Goal: Information Seeking & Learning: Understand process/instructions

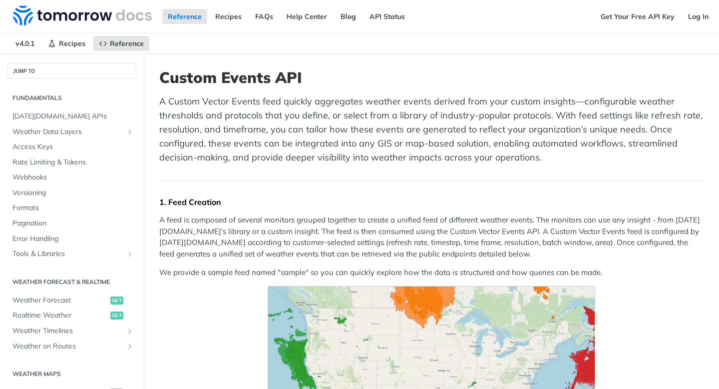
click at [317, 108] on p "A Custom Vector Events feed quickly aggregates weather events derived from your…" at bounding box center [431, 129] width 544 height 70
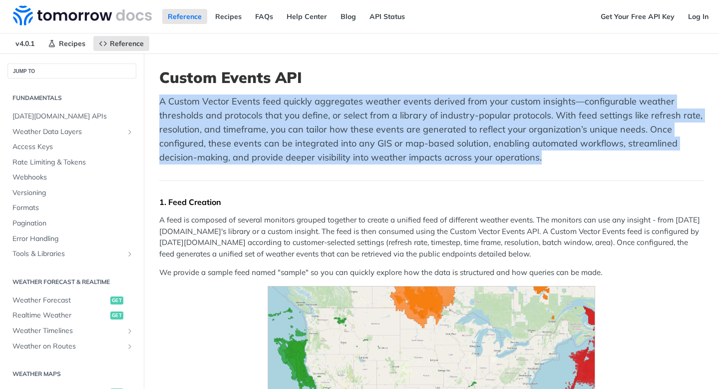
drag, startPoint x: 317, startPoint y: 108, endPoint x: 285, endPoint y: 128, distance: 38.0
click at [285, 129] on p "A Custom Vector Events feed quickly aggregates weather events derived from your…" at bounding box center [431, 129] width 544 height 70
click at [285, 128] on p "A Custom Vector Events feed quickly aggregates weather events derived from your…" at bounding box center [431, 129] width 544 height 70
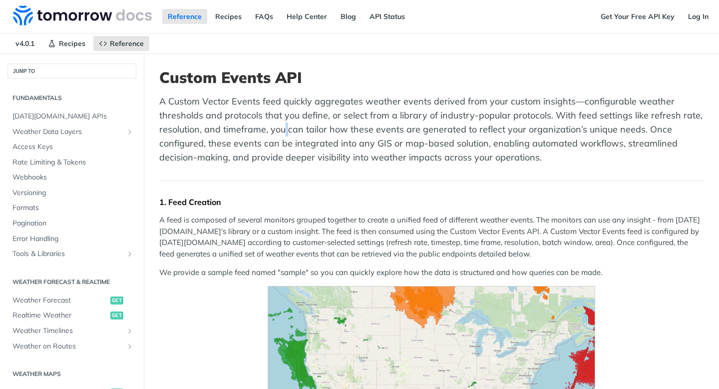
click at [285, 128] on p "A Custom Vector Events feed quickly aggregates weather events derived from your…" at bounding box center [431, 129] width 544 height 70
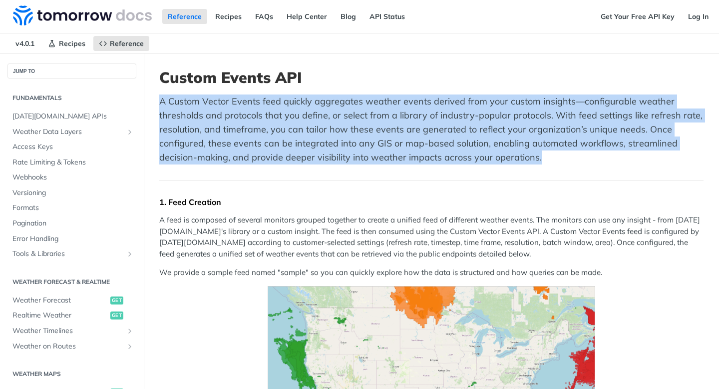
click at [285, 128] on p "A Custom Vector Events feed quickly aggregates weather events derived from your…" at bounding box center [431, 129] width 544 height 70
drag, startPoint x: 285, startPoint y: 128, endPoint x: 290, endPoint y: 115, distance: 13.9
click at [290, 116] on p "A Custom Vector Events feed quickly aggregates weather events derived from your…" at bounding box center [431, 129] width 544 height 70
click at [290, 115] on p "A Custom Vector Events feed quickly aggregates weather events derived from your…" at bounding box center [431, 129] width 544 height 70
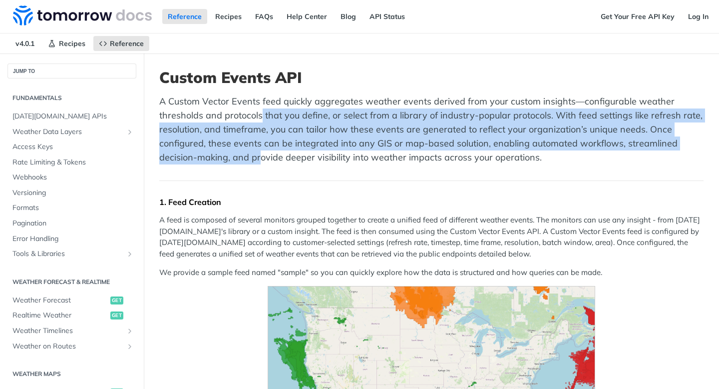
drag, startPoint x: 261, startPoint y: 120, endPoint x: 260, endPoint y: 162, distance: 42.0
click at [260, 162] on p "A Custom Vector Events feed quickly aggregates weather events derived from your…" at bounding box center [431, 129] width 544 height 70
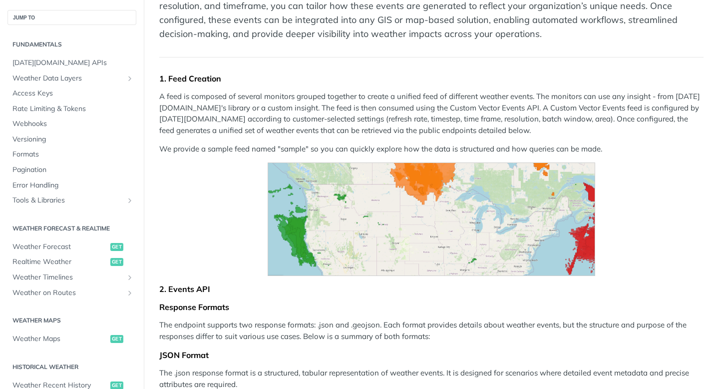
scroll to position [124, 0]
click at [240, 126] on p "A feed is composed of several monitors grouped together to create a unified fee…" at bounding box center [431, 112] width 544 height 45
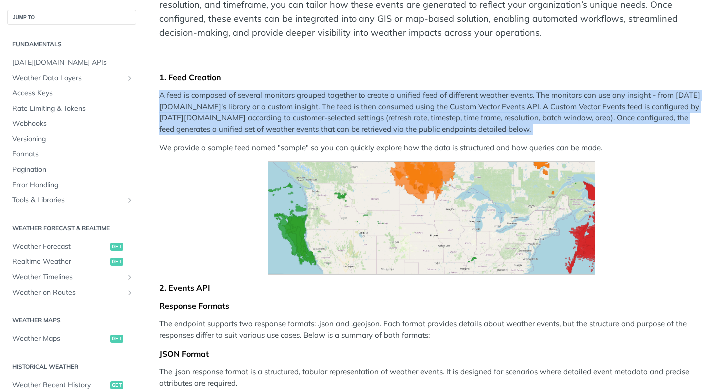
drag, startPoint x: 240, startPoint y: 126, endPoint x: 250, endPoint y: 115, distance: 15.2
click at [250, 116] on p "A feed is composed of several monitors grouped together to create a unified fee…" at bounding box center [431, 112] width 544 height 45
click at [250, 115] on p "A feed is composed of several monitors grouped together to create a unified fee…" at bounding box center [431, 112] width 544 height 45
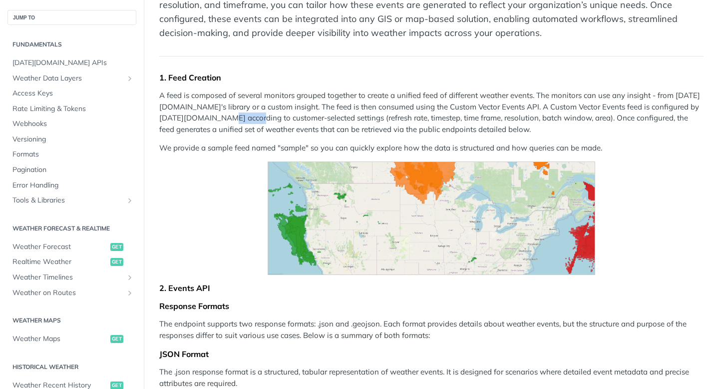
click at [250, 115] on p "A feed is composed of several monitors grouped together to create a unified fee…" at bounding box center [431, 112] width 544 height 45
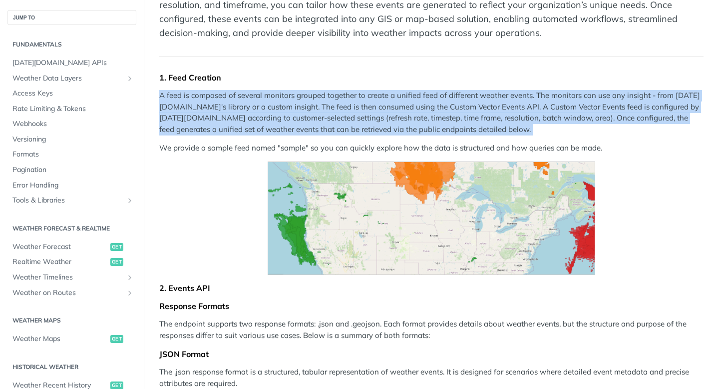
drag, startPoint x: 250, startPoint y: 115, endPoint x: 246, endPoint y: 119, distance: 5.6
click at [246, 119] on p "A feed is composed of several monitors grouped together to create a unified fee…" at bounding box center [431, 112] width 544 height 45
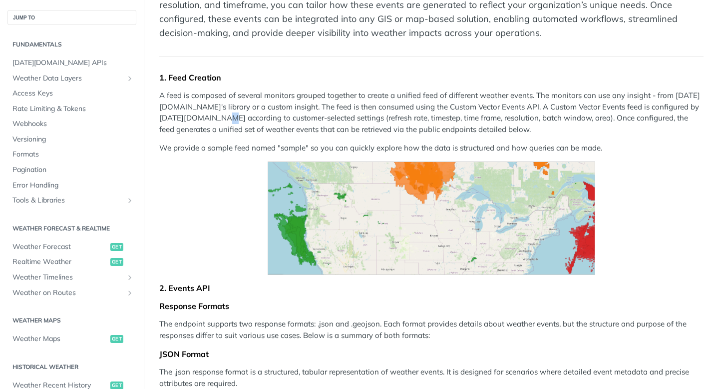
click at [246, 119] on p "A feed is composed of several monitors grouped together to create a unified fee…" at bounding box center [431, 112] width 544 height 45
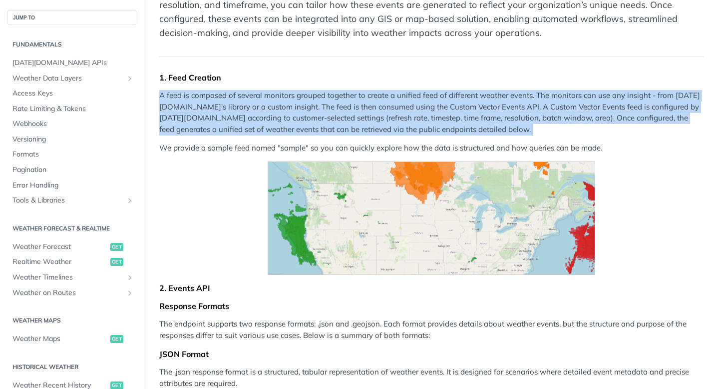
drag, startPoint x: 246, startPoint y: 119, endPoint x: 261, endPoint y: 112, distance: 16.8
click at [261, 112] on p "A feed is composed of several monitors grouped together to create a unified fee…" at bounding box center [431, 112] width 544 height 45
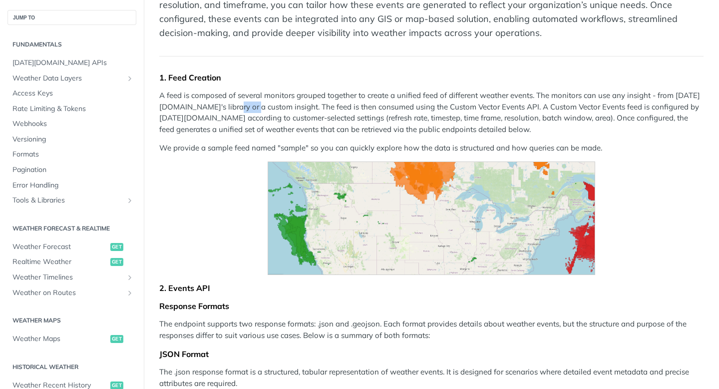
click at [261, 112] on p "A feed is composed of several monitors grouped together to create a unified fee…" at bounding box center [431, 112] width 544 height 45
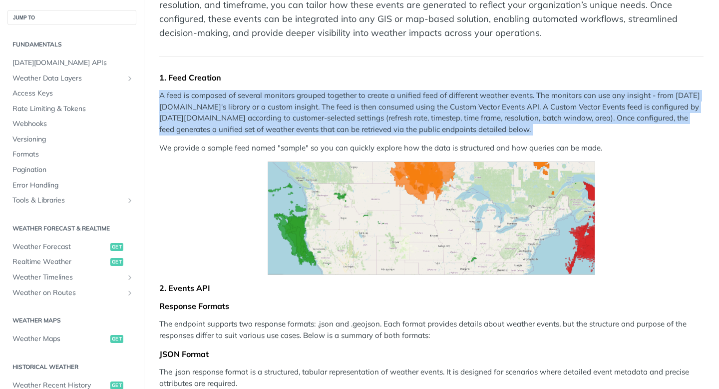
drag, startPoint x: 261, startPoint y: 112, endPoint x: 264, endPoint y: 124, distance: 12.2
click at [264, 124] on p "A feed is composed of several monitors grouped together to create a unified fee…" at bounding box center [431, 112] width 544 height 45
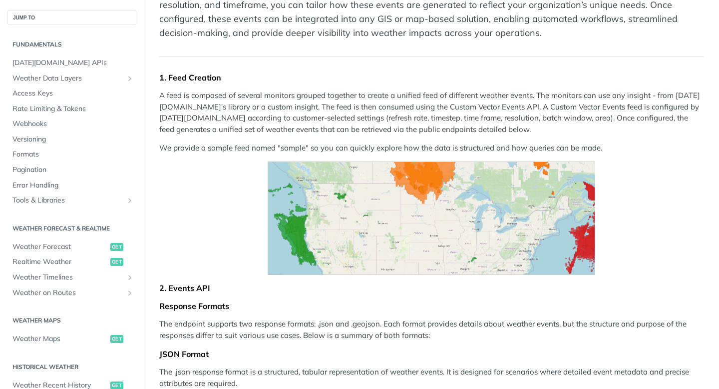
click at [264, 124] on p "A feed is composed of several monitors grouped together to create a unified fee…" at bounding box center [431, 112] width 544 height 45
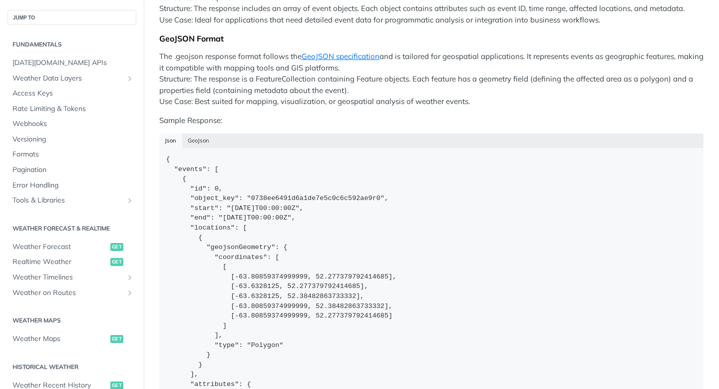
scroll to position [520, 0]
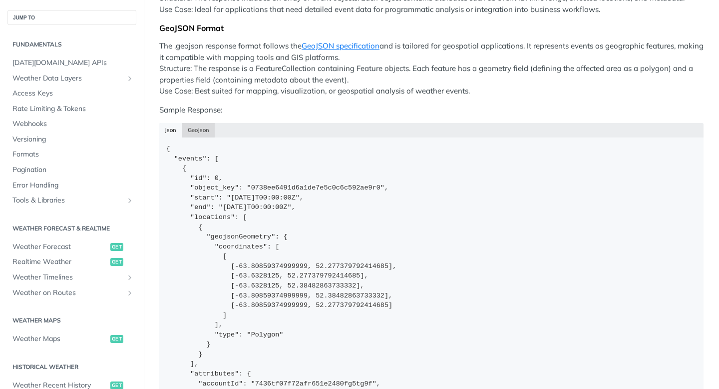
click at [199, 134] on button "GeoJson" at bounding box center [198, 130] width 33 height 14
click at [199, 130] on button "GeoJson" at bounding box center [198, 130] width 33 height 14
click at [165, 126] on div "[PERSON_NAME]" at bounding box center [431, 130] width 544 height 14
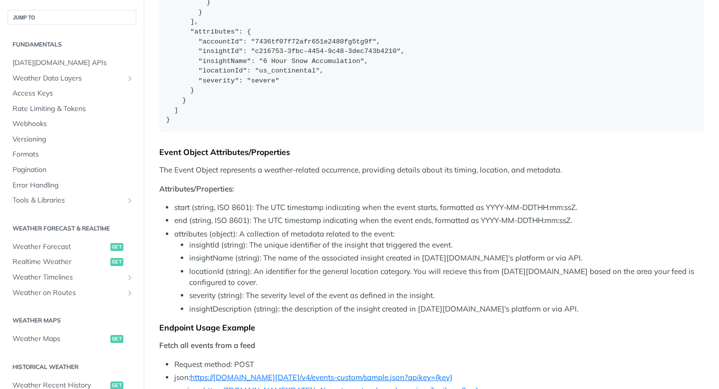
scroll to position [861, 0]
click at [228, 157] on div "Event Object Attributes/Properties" at bounding box center [431, 153] width 544 height 10
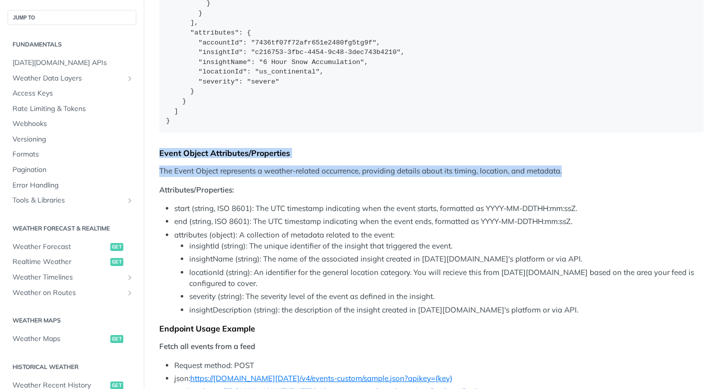
drag, startPoint x: 228, startPoint y: 157, endPoint x: 239, endPoint y: 159, distance: 11.1
click at [239, 159] on div "1. Feed Creation A feed is composed of several monitors grouped together to cre…" at bounding box center [431, 195] width 544 height 1718
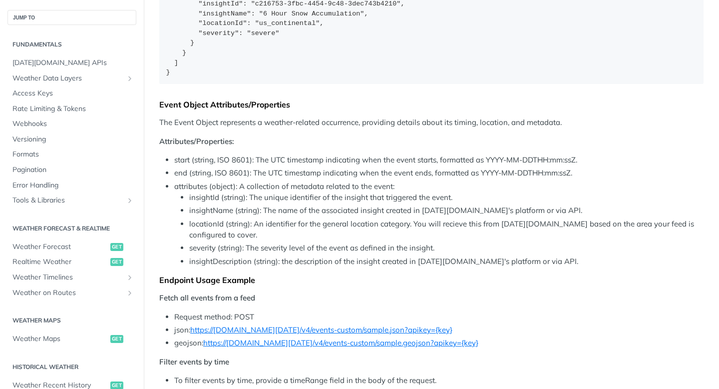
scroll to position [909, 0]
click at [230, 163] on li "start (string, ISO 8601): The UTC timestamp indicating when the event starts, f…" at bounding box center [438, 160] width 529 height 11
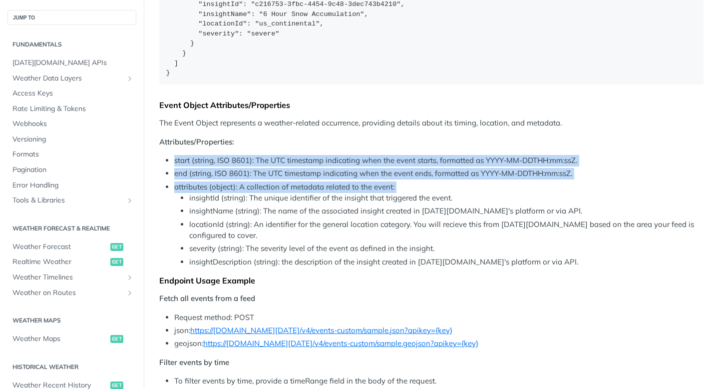
drag, startPoint x: 230, startPoint y: 163, endPoint x: 221, endPoint y: 180, distance: 19.7
click at [221, 180] on ul "start (string, ISO 8601): The UTC timestamp indicating when the event starts, f…" at bounding box center [431, 211] width 544 height 112
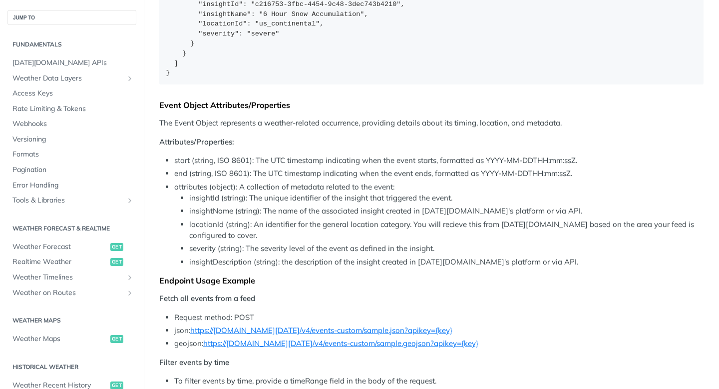
click at [220, 180] on ul "start (string, ISO 8601): The UTC timestamp indicating when the event starts, f…" at bounding box center [431, 211] width 544 height 112
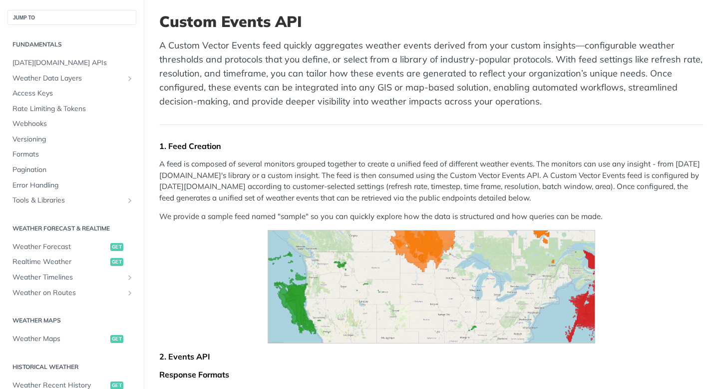
scroll to position [0, 0]
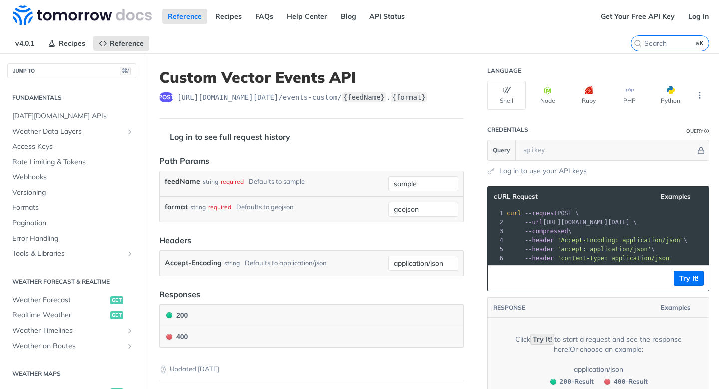
scroll to position [275, 0]
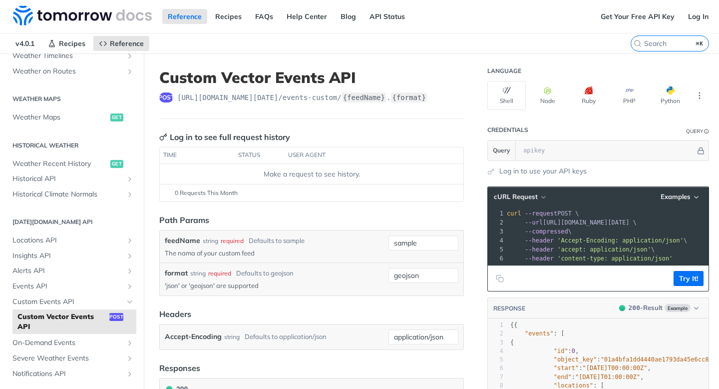
click at [434, 126] on article "Custom Vector Events API post https://api.tomorrow.io/v4 /events-custom/ {feedN…" at bounding box center [312, 344] width 336 height 582
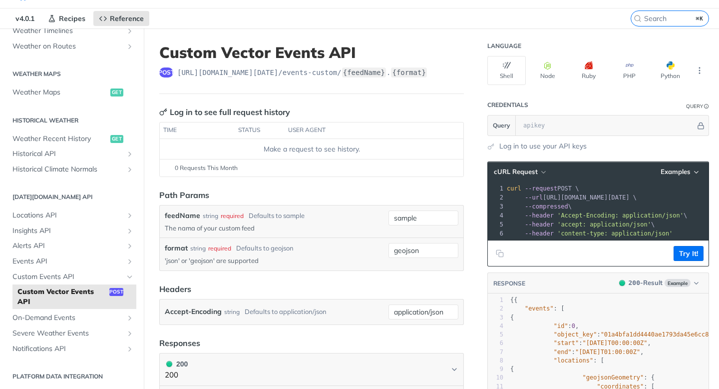
scroll to position [0, 0]
